Goal: Information Seeking & Learning: Compare options

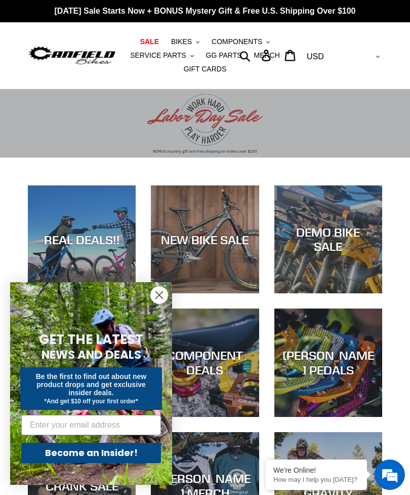
click at [161, 290] on circle "Close dialog" at bounding box center [159, 295] width 17 height 17
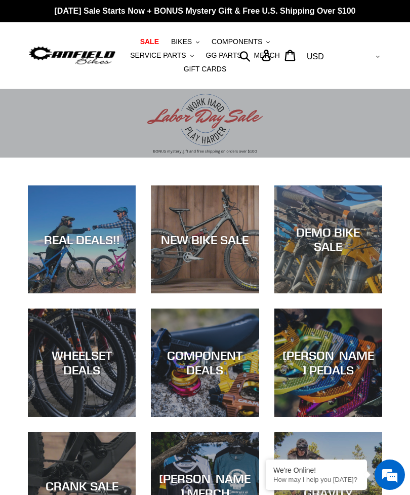
click at [195, 293] on div "NEW BIKE SALE" at bounding box center [205, 293] width 108 height 0
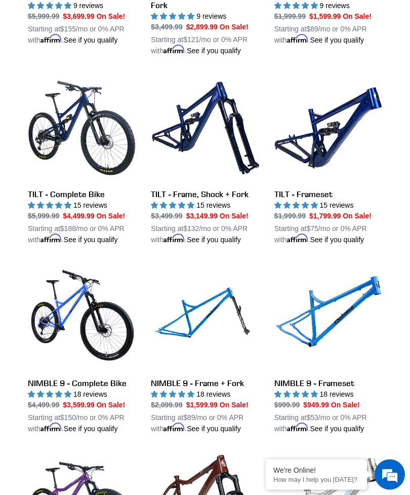
scroll to position [1040, 0]
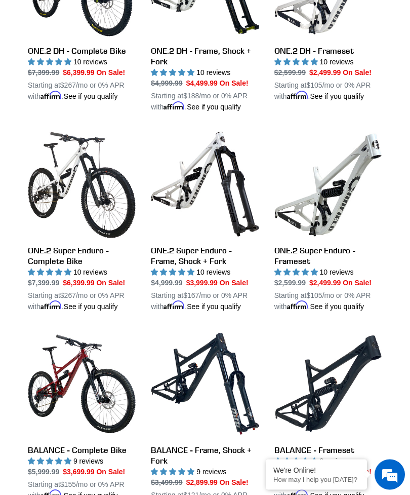
scroll to position [584, 0]
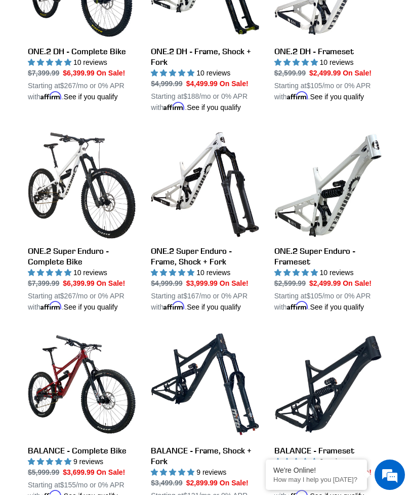
click at [258, 113] on link "ONE.2 DH - Frame, Shock + Fork" at bounding box center [205, 22] width 108 height 182
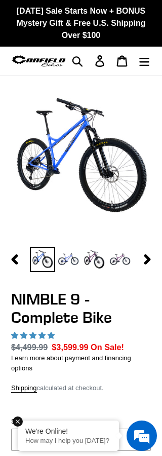
click at [86, 61] on button "Search" at bounding box center [77, 61] width 22 height 22
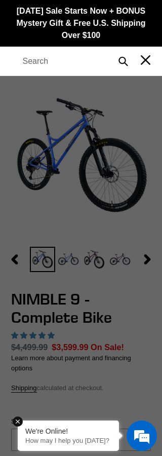
click at [156, 58] on button "Close search" at bounding box center [146, 61] width 22 height 22
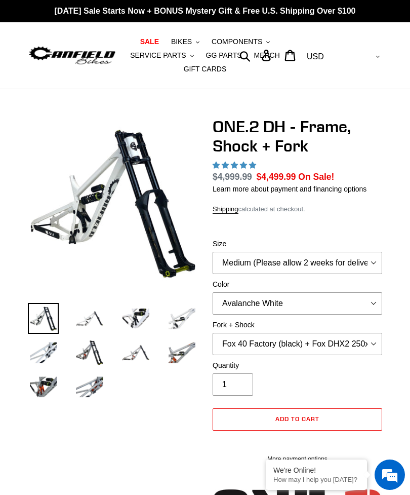
select select "highest-rating"
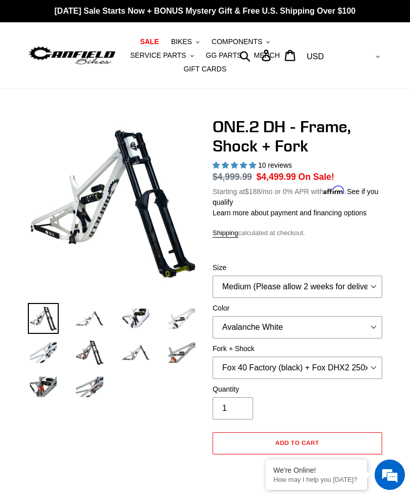
click at [185, 44] on span "BIKES" at bounding box center [181, 41] width 21 height 9
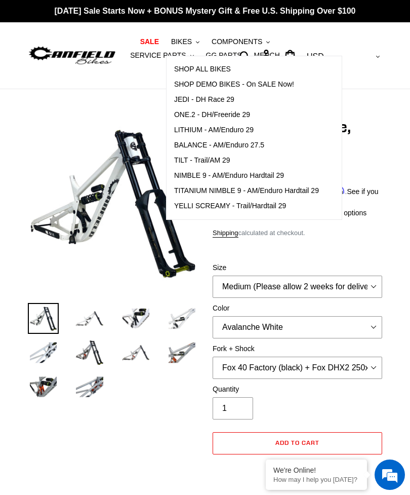
click at [206, 156] on span "TILT - Trail/AM 29" at bounding box center [202, 160] width 56 height 9
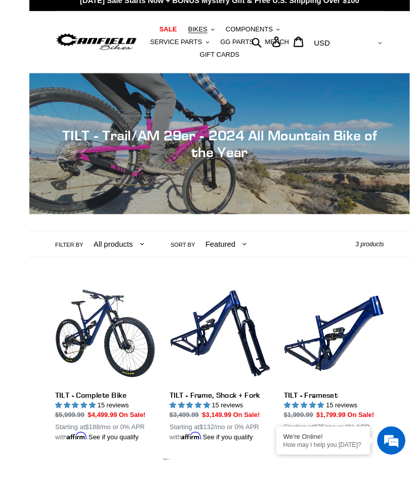
scroll to position [142, 0]
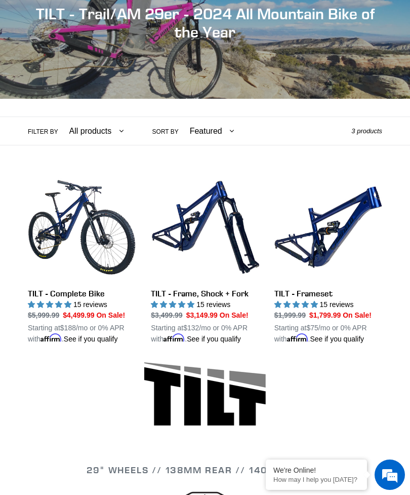
click at [329, 243] on link "TILT - Frameset" at bounding box center [329, 258] width 108 height 171
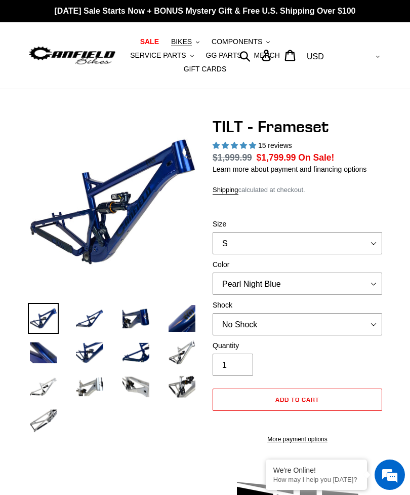
select select "highest-rating"
click at [363, 236] on select "S M L XL" at bounding box center [298, 243] width 170 height 22
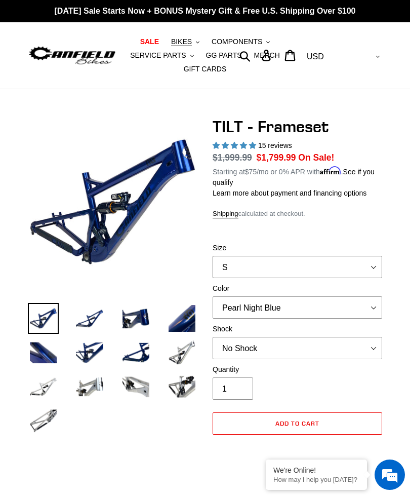
select select "XL"
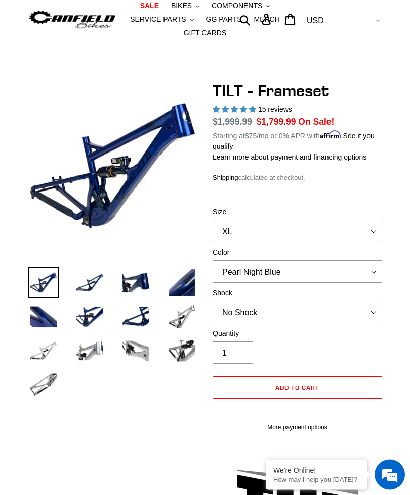
scroll to position [45, 0]
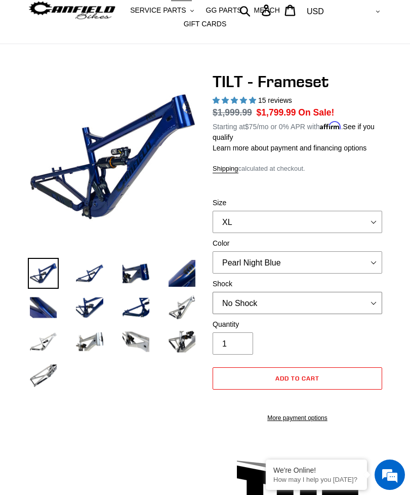
click at [357, 303] on select "No Shock Cane Creek DB Kitsuma Air RockShox Deluxe Ultimate Fox FLOAT X EXT Sto…" at bounding box center [298, 303] width 170 height 22
select select "Cane Creek DB Kitsuma Air"
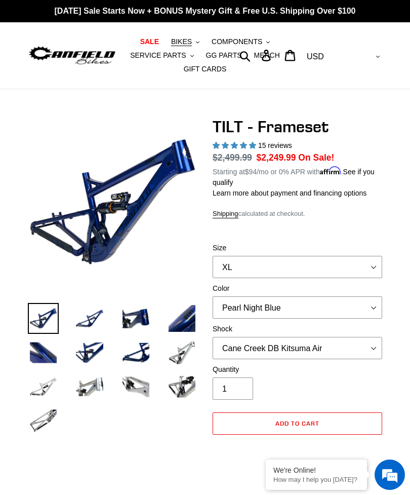
click at [190, 40] on span "BIKES" at bounding box center [181, 41] width 21 height 9
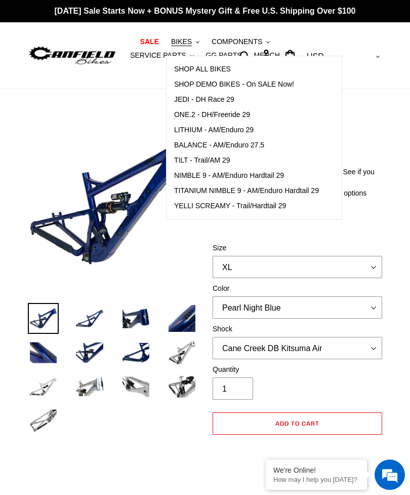
click at [196, 129] on span "LITHIUM - AM/Enduro 29" at bounding box center [214, 130] width 80 height 9
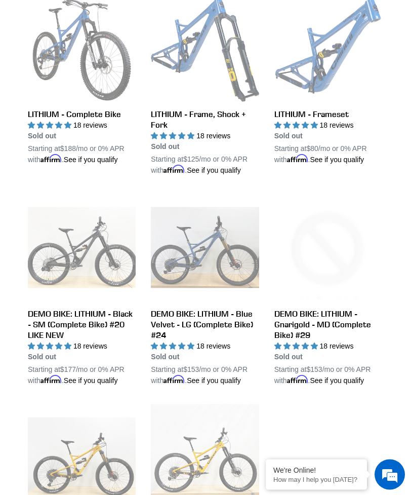
scroll to position [322, 0]
click at [225, 495] on link "DEMO BIKE: LITHIUM - Gnarigold - LG (Complete Bike) # 26" at bounding box center [205, 495] width 108 height 182
